Goal: Task Accomplishment & Management: Manage account settings

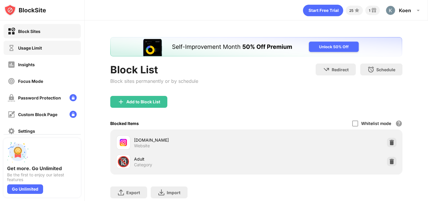
click at [35, 47] on div "Usage Limit" at bounding box center [30, 47] width 24 height 5
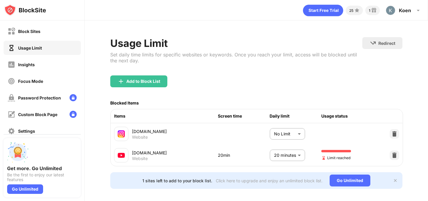
click at [283, 159] on body "Block Sites Usage Limit Insights Focus Mode Password Protection Custom Block Pa…" at bounding box center [214, 100] width 428 height 201
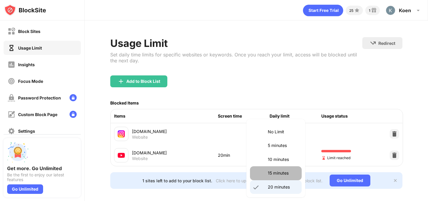
click at [267, 171] on li "15 minutes" at bounding box center [276, 173] width 52 height 14
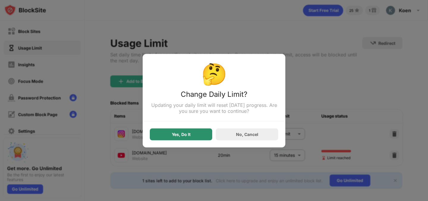
click at [203, 135] on div "Yes, Do It" at bounding box center [181, 134] width 62 height 12
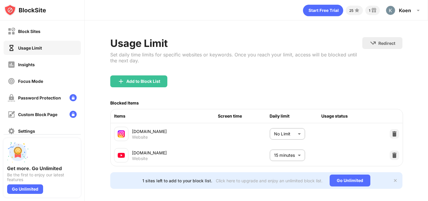
click at [282, 160] on body "Block Sites Usage Limit Insights Focus Mode Password Protection Custom Block Pa…" at bounding box center [214, 100] width 428 height 201
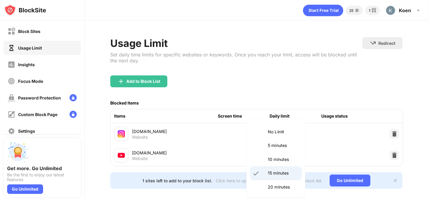
click at [271, 187] on p "20 minutes" at bounding box center [283, 187] width 30 height 7
type input "**"
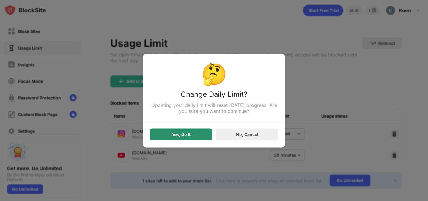
click at [185, 136] on div "Yes, Do It" at bounding box center [181, 134] width 19 height 5
